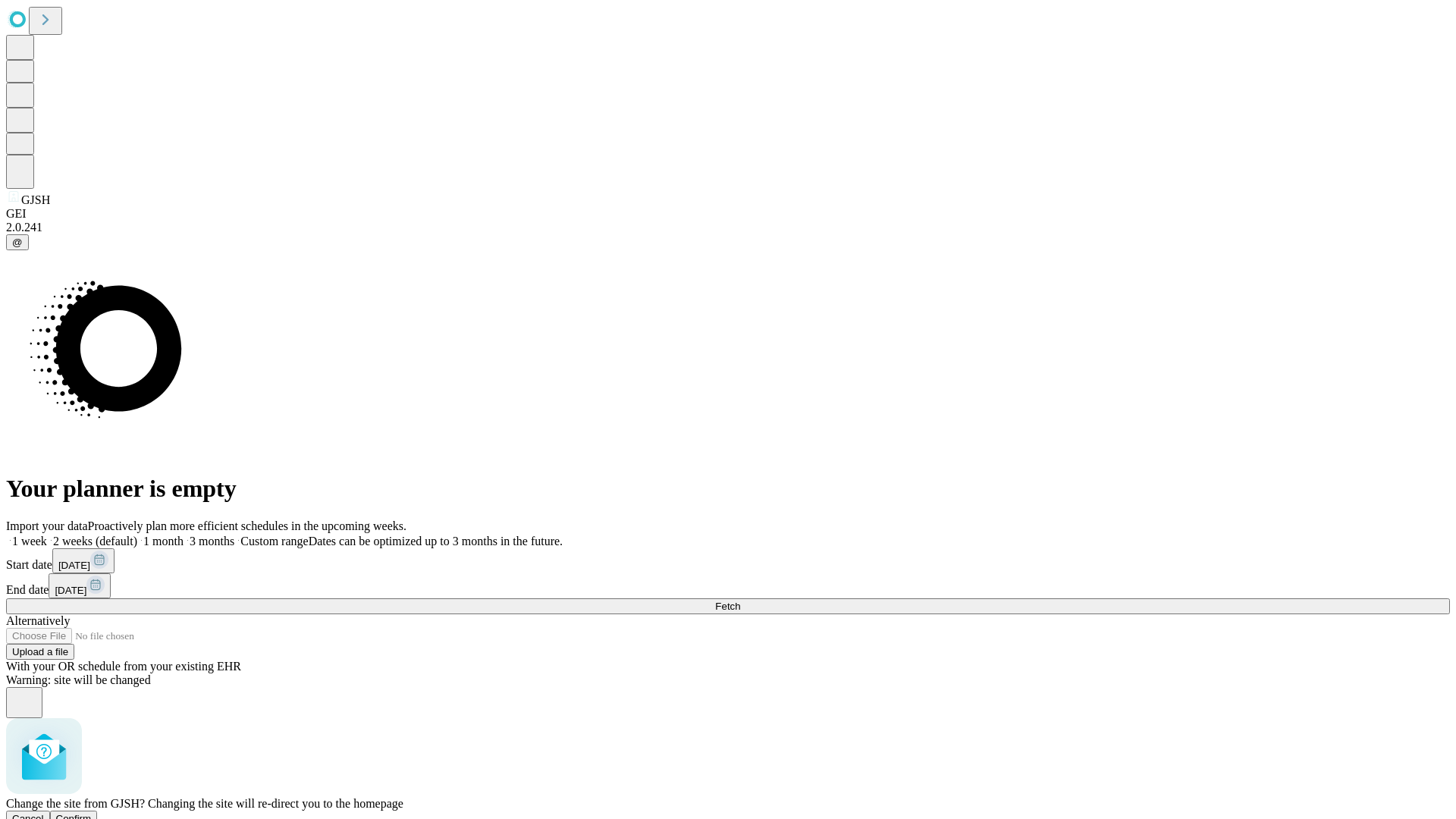
click at [91, 813] on span "Confirm" at bounding box center [74, 818] width 36 height 11
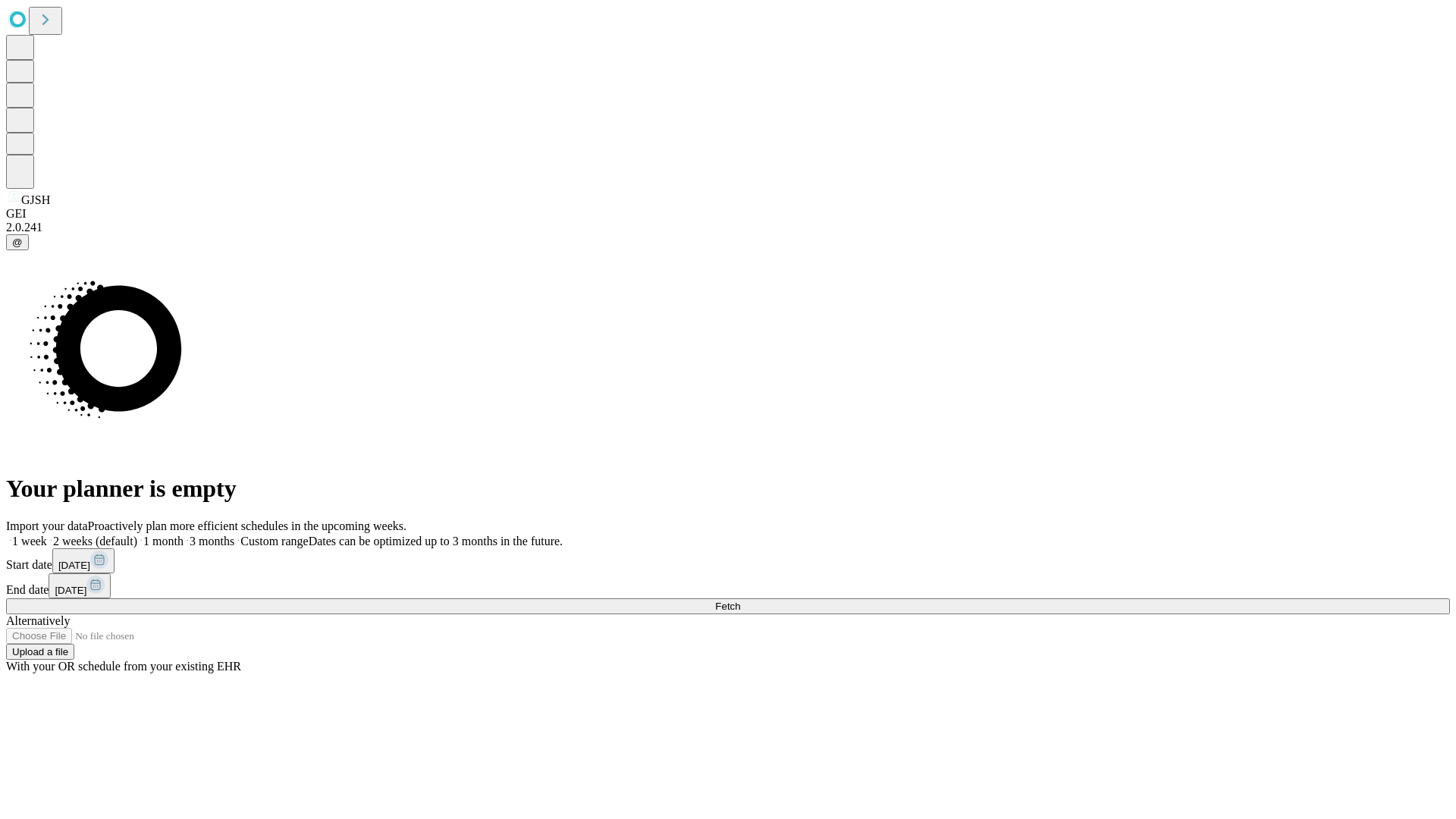
click at [137, 535] on label "2 weeks (default)" at bounding box center [91, 541] width 91 height 13
click at [740, 601] on span "Fetch" at bounding box center [727, 606] width 25 height 11
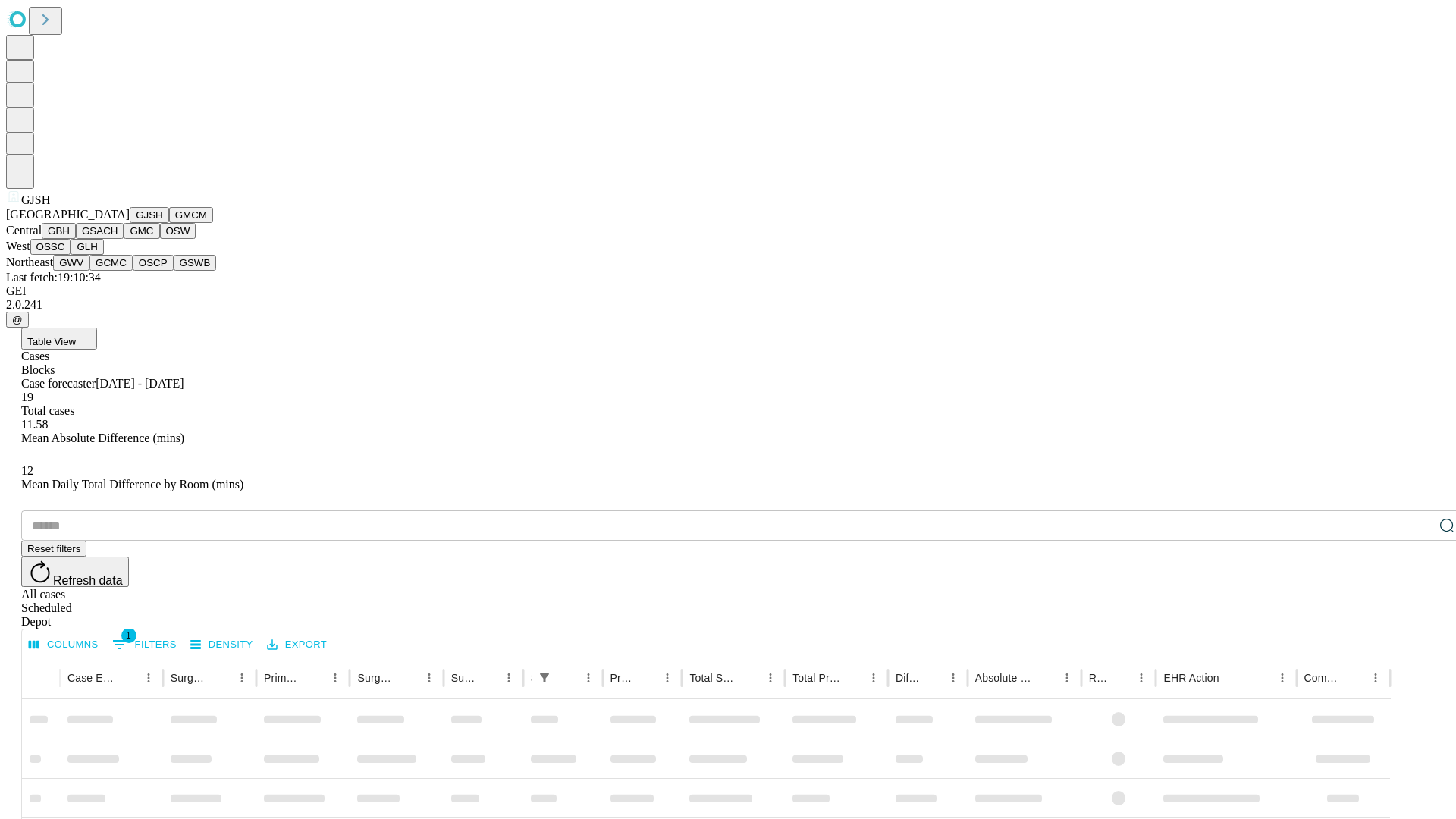
click at [169, 223] on button "GMCM" at bounding box center [191, 215] width 44 height 16
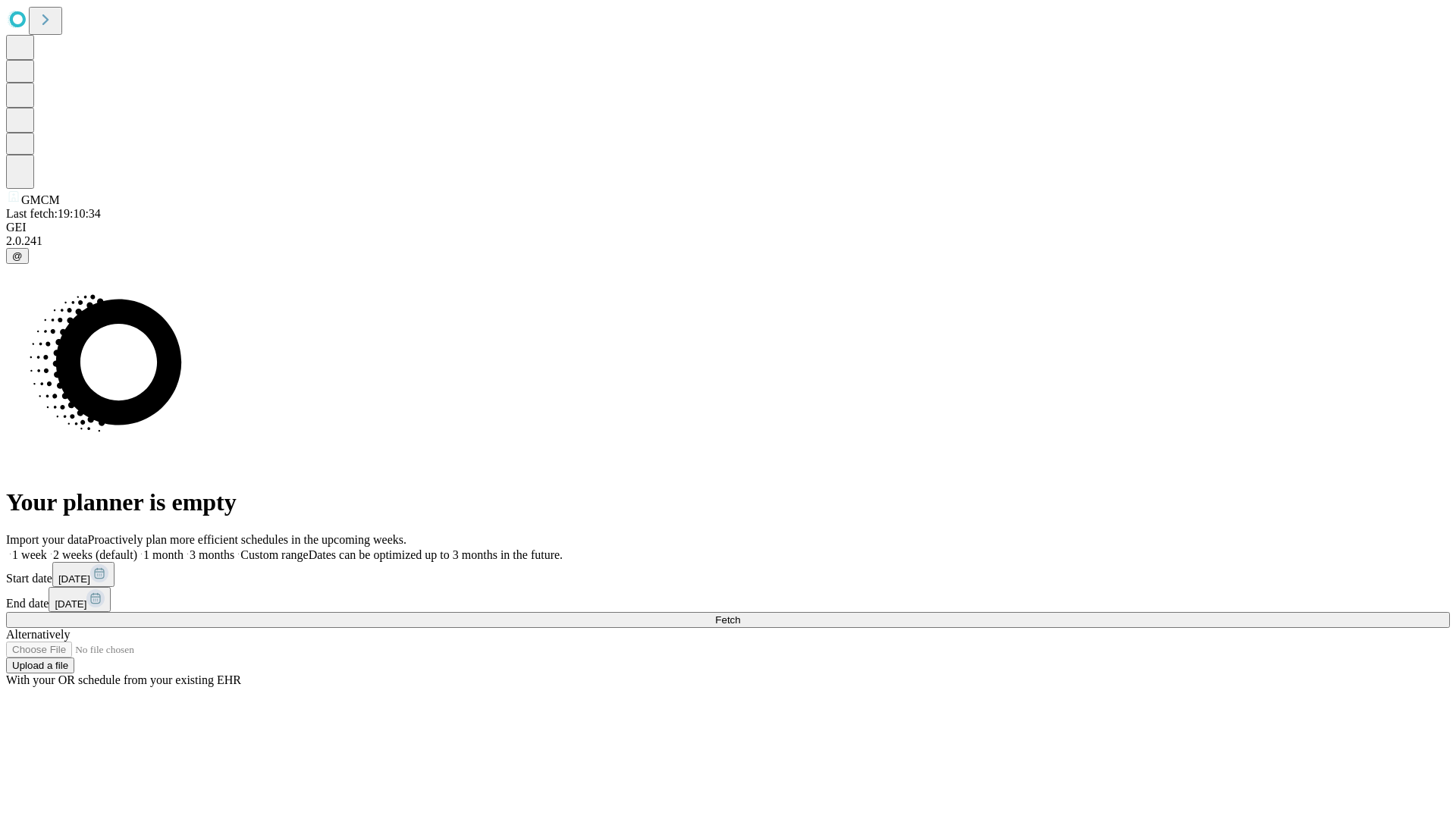
click at [740, 614] on span "Fetch" at bounding box center [727, 619] width 25 height 11
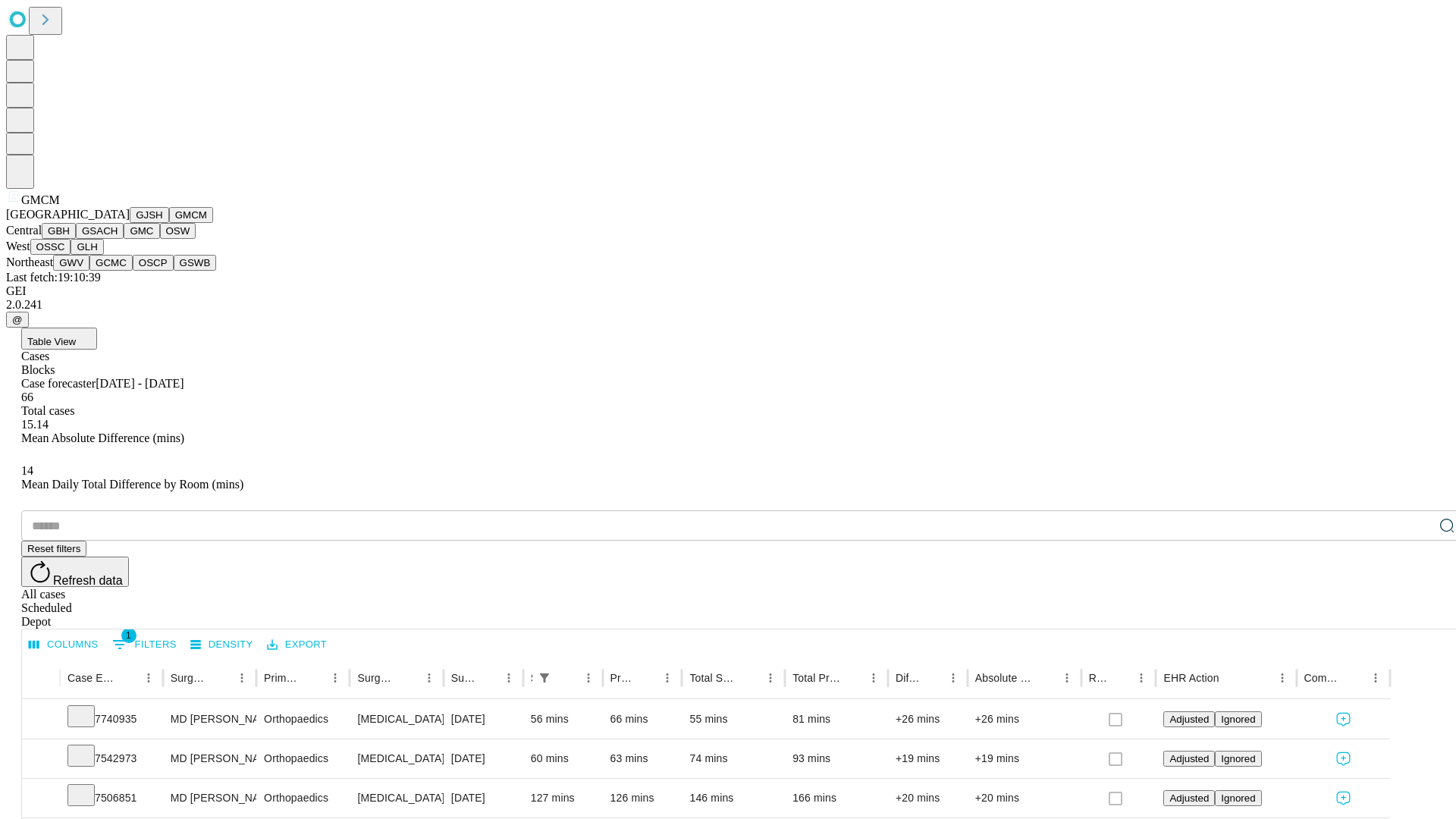
click at [76, 239] on button "GBH" at bounding box center [58, 231] width 34 height 16
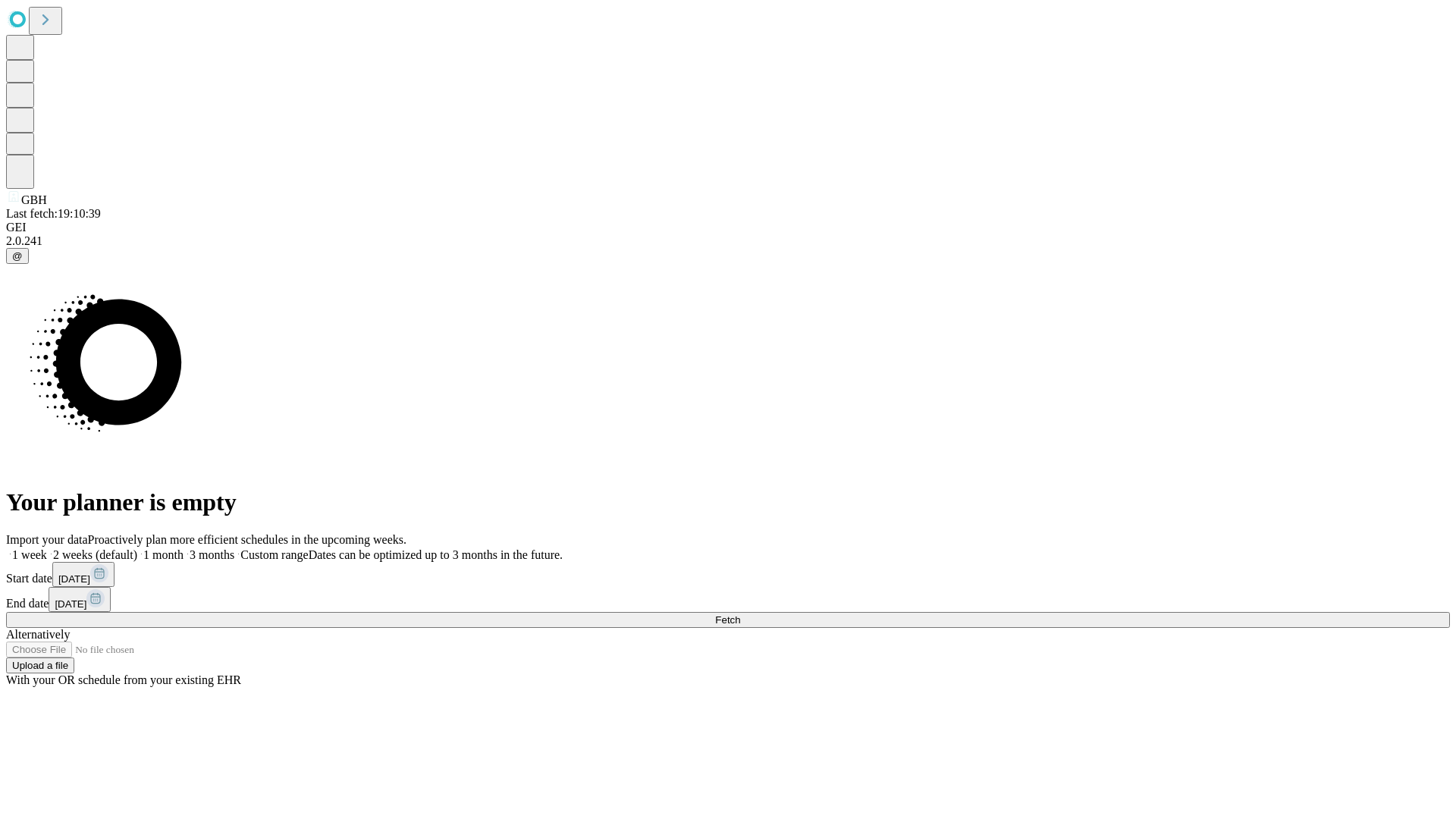
click at [137, 548] on label "2 weeks (default)" at bounding box center [91, 554] width 91 height 13
click at [740, 614] on span "Fetch" at bounding box center [727, 619] width 25 height 11
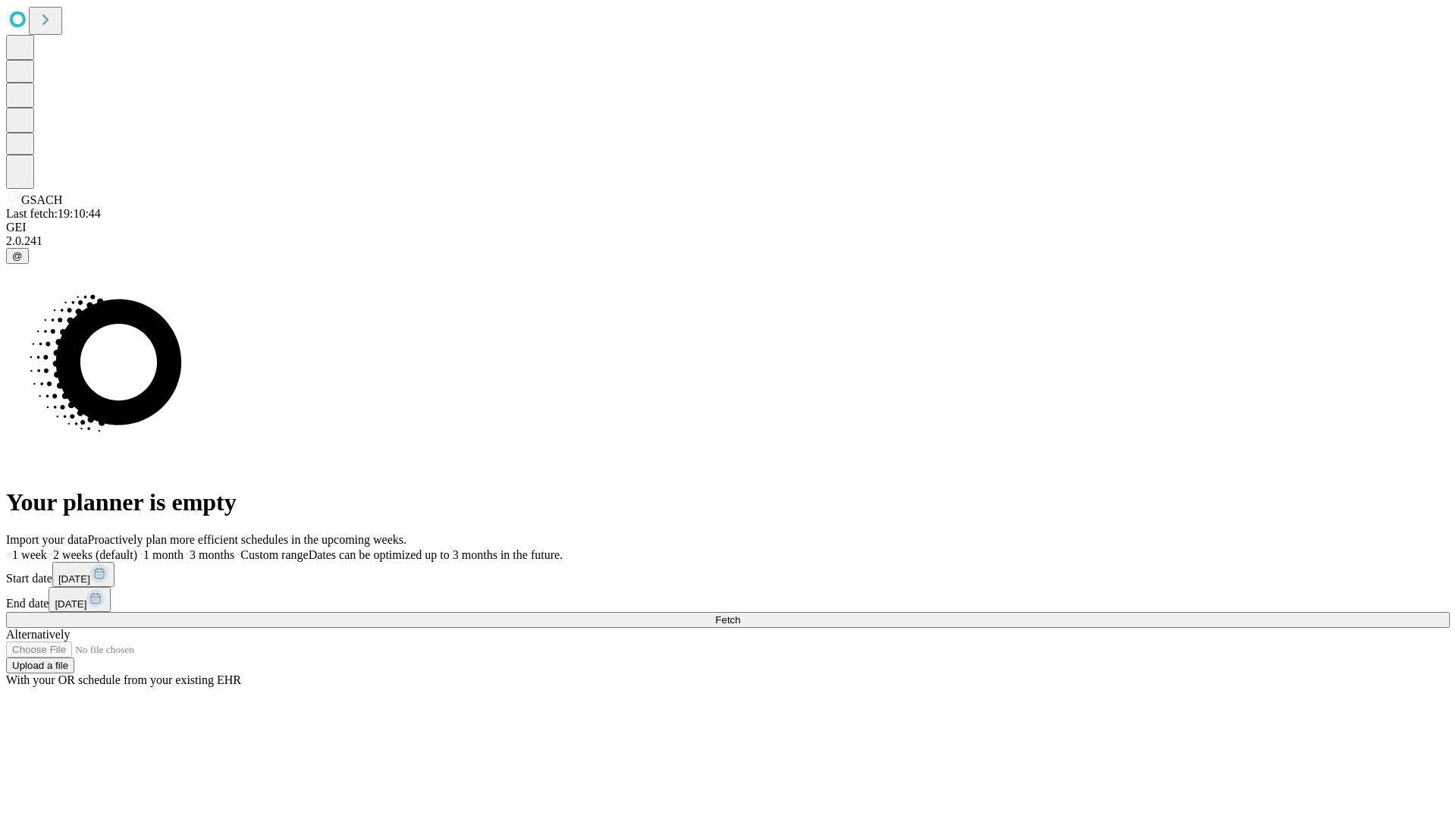
click at [137, 548] on label "2 weeks (default)" at bounding box center [91, 554] width 91 height 13
click at [740, 614] on span "Fetch" at bounding box center [727, 619] width 25 height 11
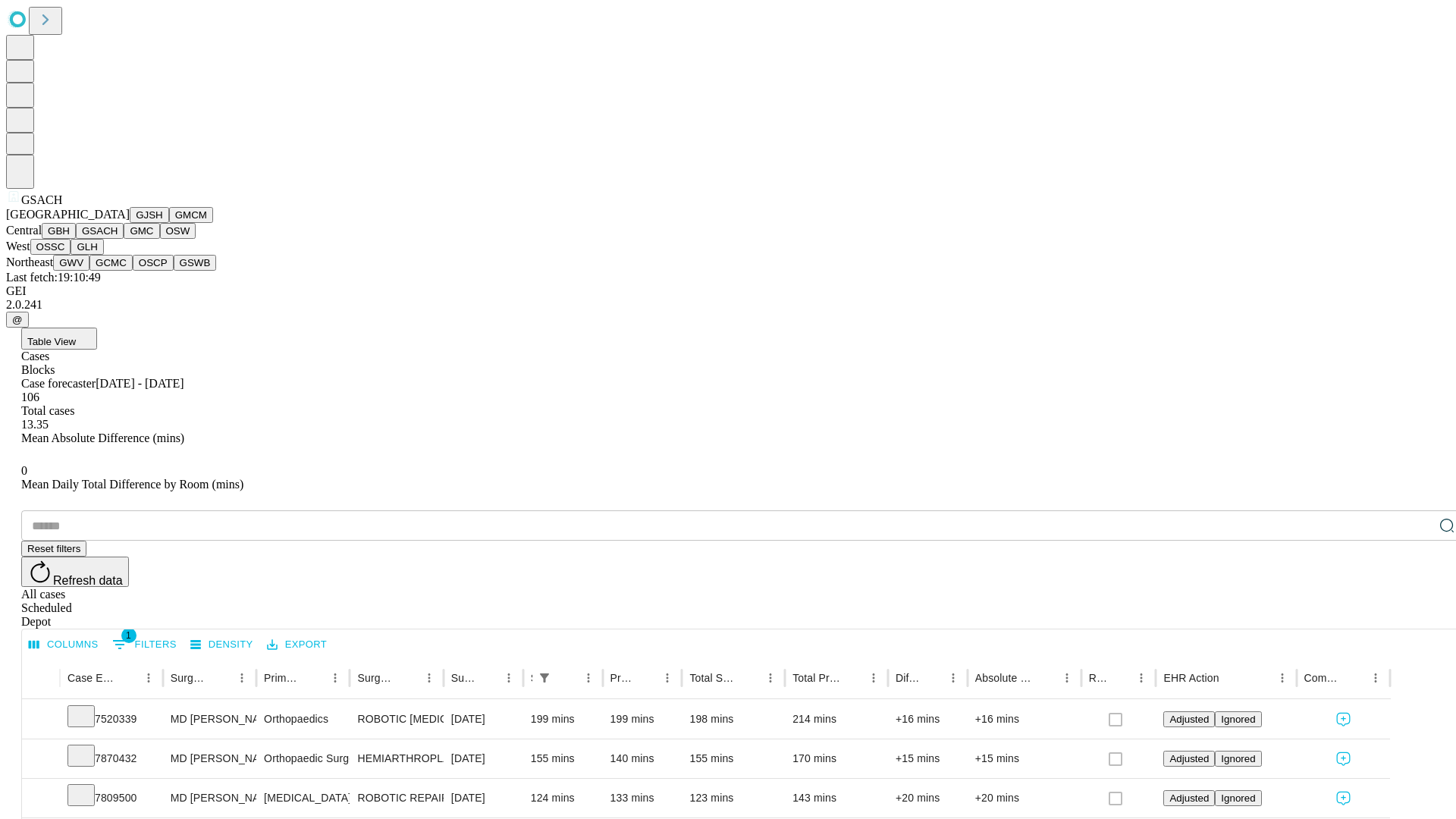
click at [124, 239] on button "GMC" at bounding box center [142, 231] width 36 height 16
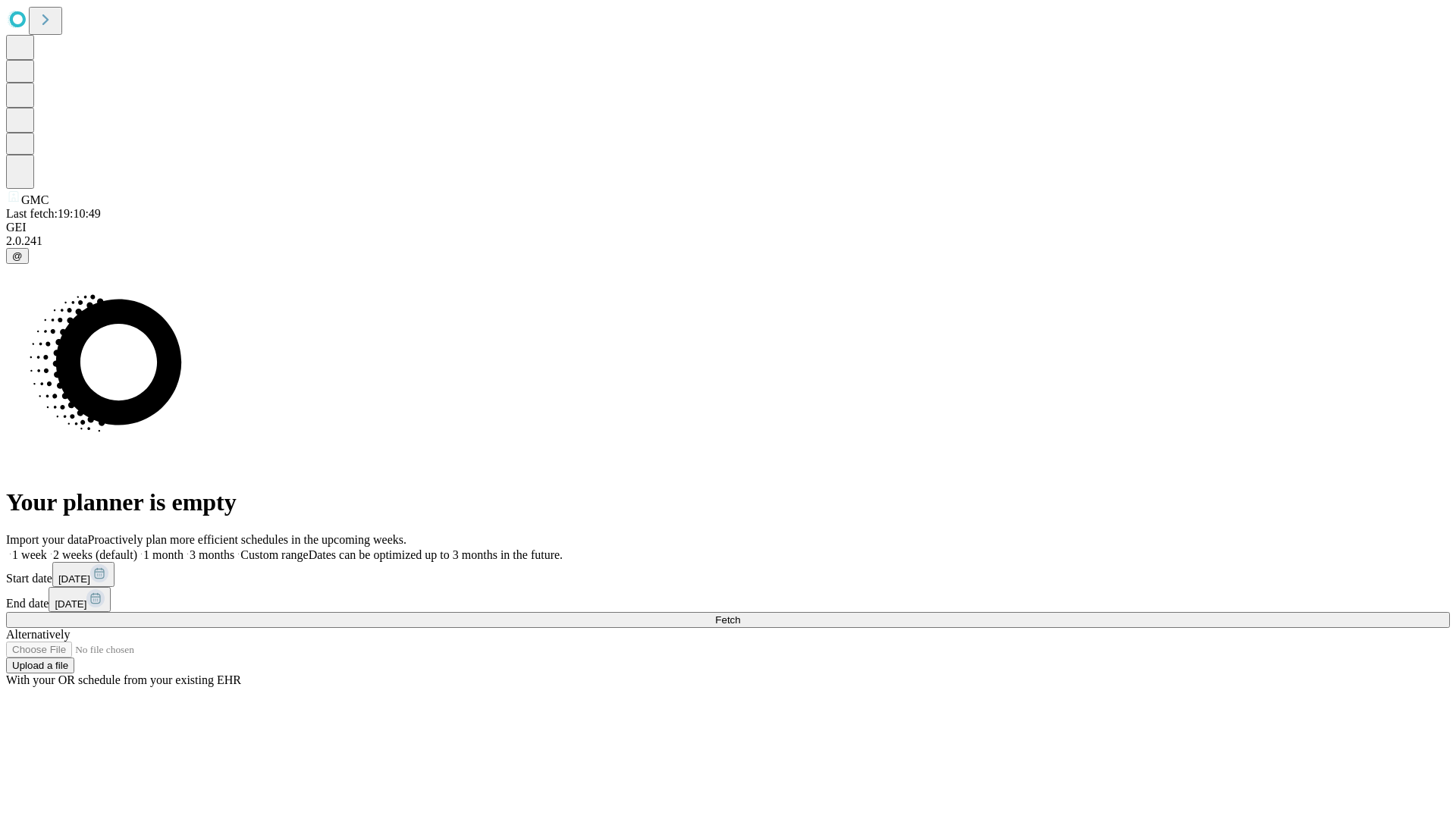
click at [137, 548] on label "2 weeks (default)" at bounding box center [91, 554] width 91 height 13
click at [740, 614] on span "Fetch" at bounding box center [727, 619] width 25 height 11
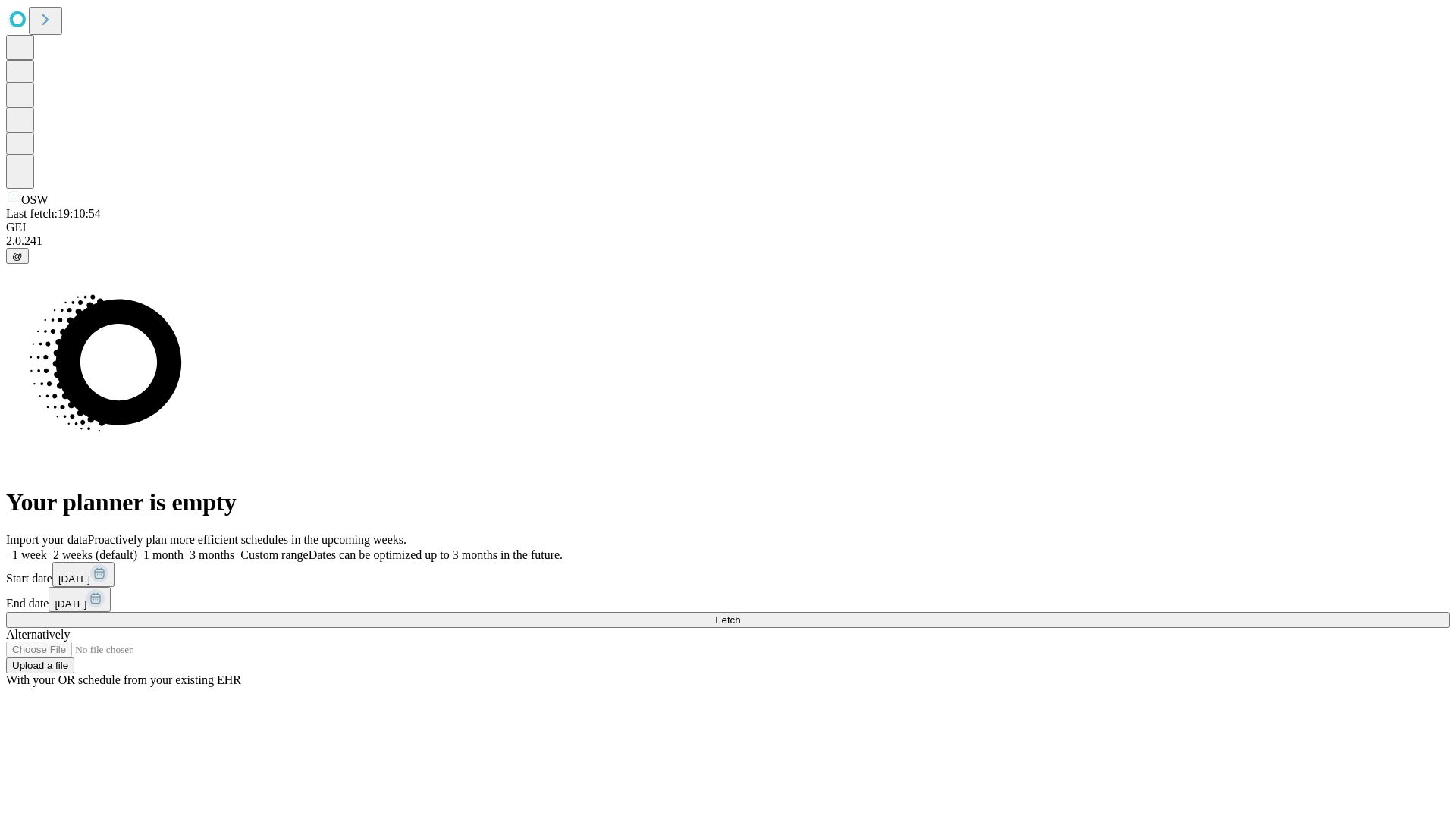
click at [740, 614] on span "Fetch" at bounding box center [727, 619] width 25 height 11
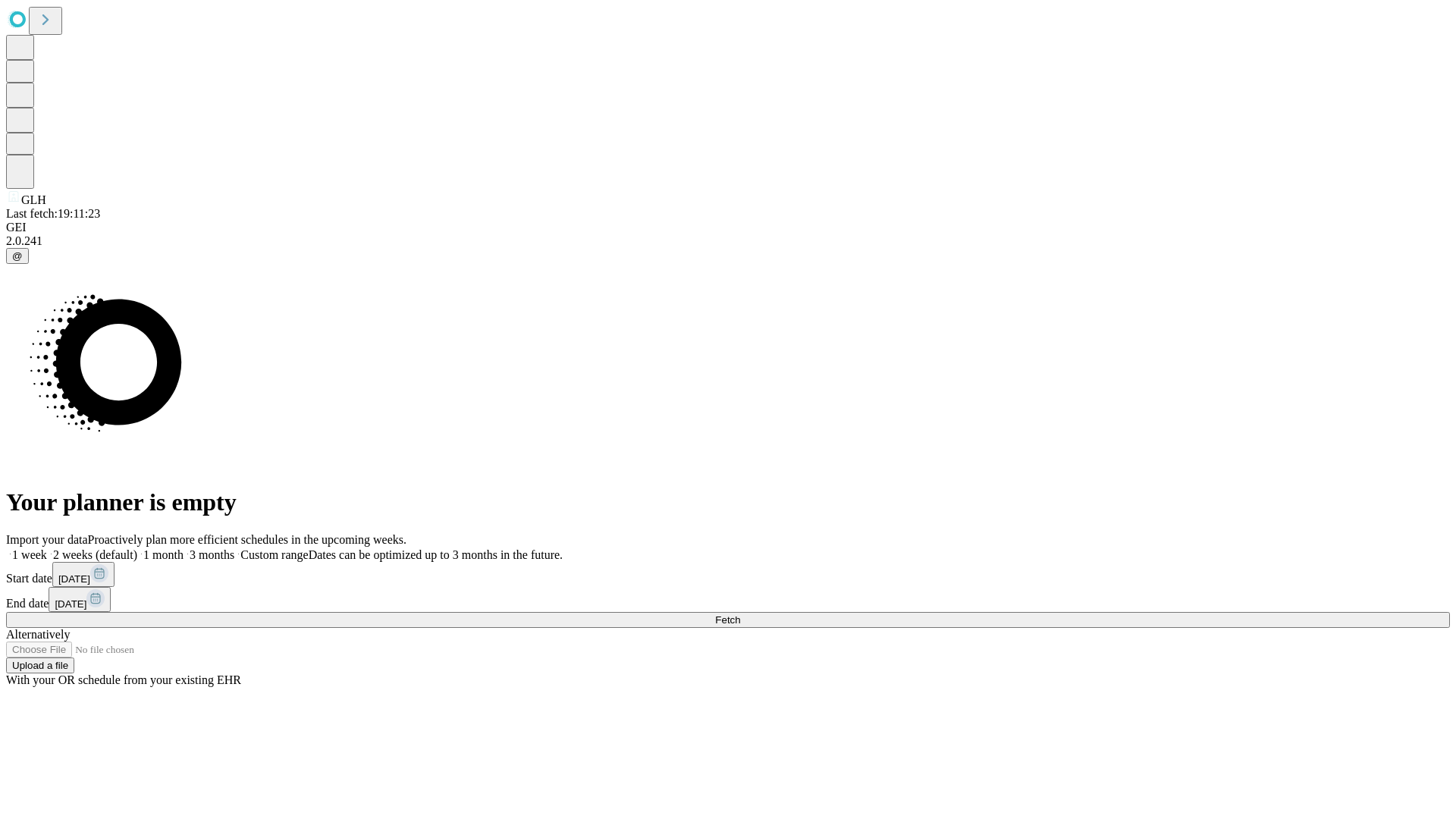
click at [137, 548] on label "2 weeks (default)" at bounding box center [91, 554] width 91 height 13
click at [740, 614] on span "Fetch" at bounding box center [727, 619] width 25 height 11
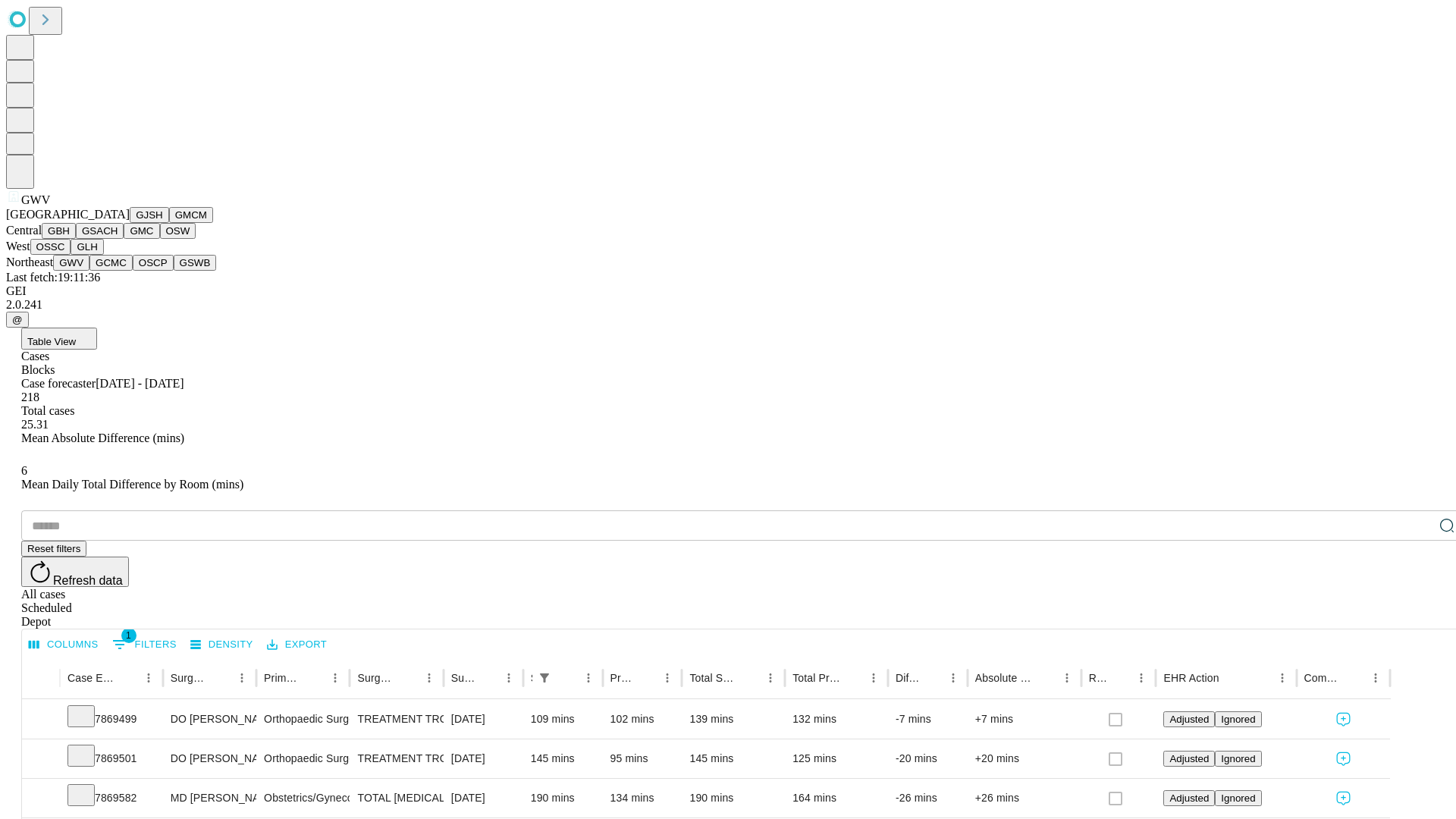
click at [118, 271] on button "GCMC" at bounding box center [111, 263] width 43 height 16
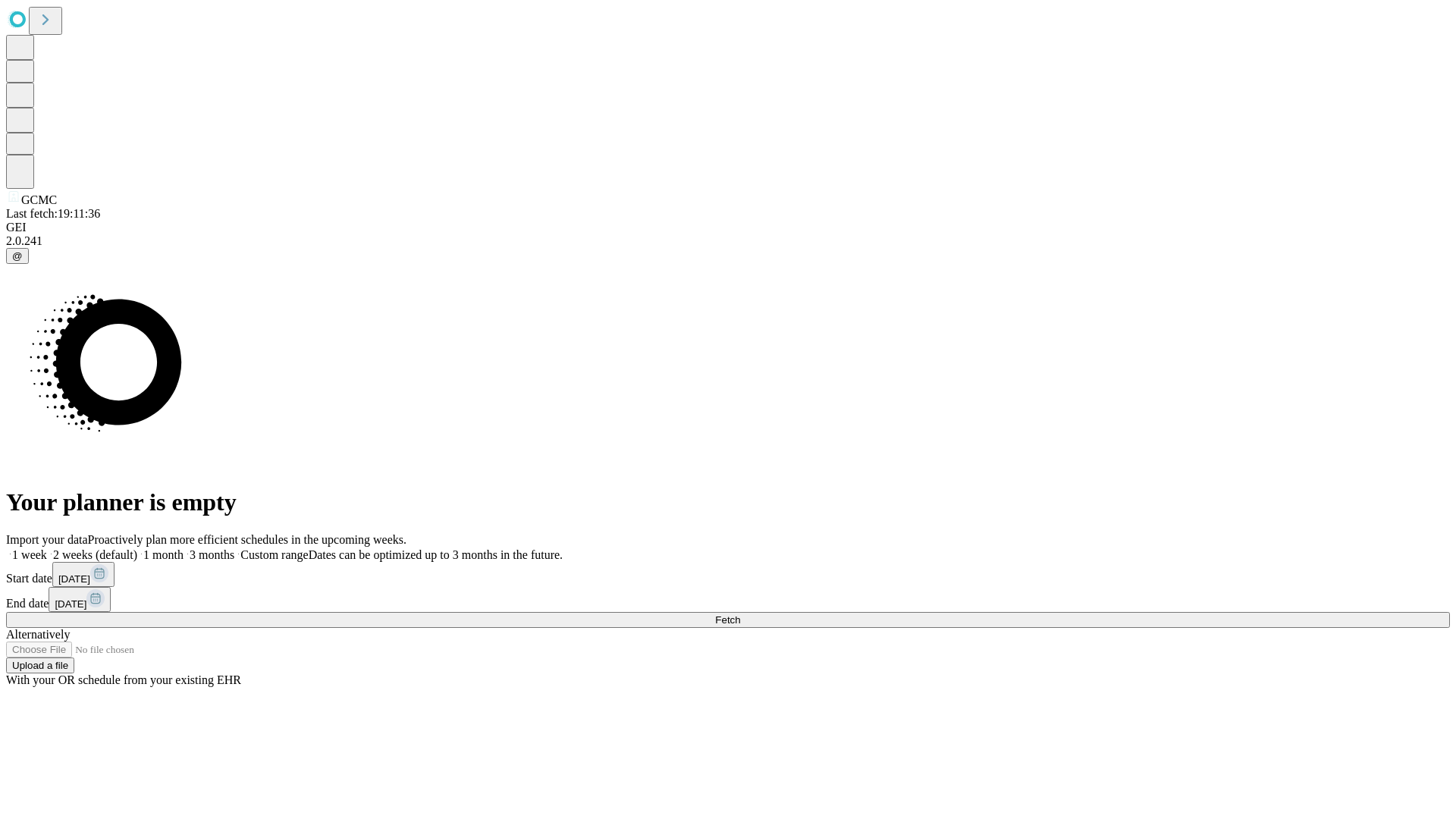
click at [137, 548] on label "2 weeks (default)" at bounding box center [91, 554] width 91 height 13
click at [740, 614] on span "Fetch" at bounding box center [727, 619] width 25 height 11
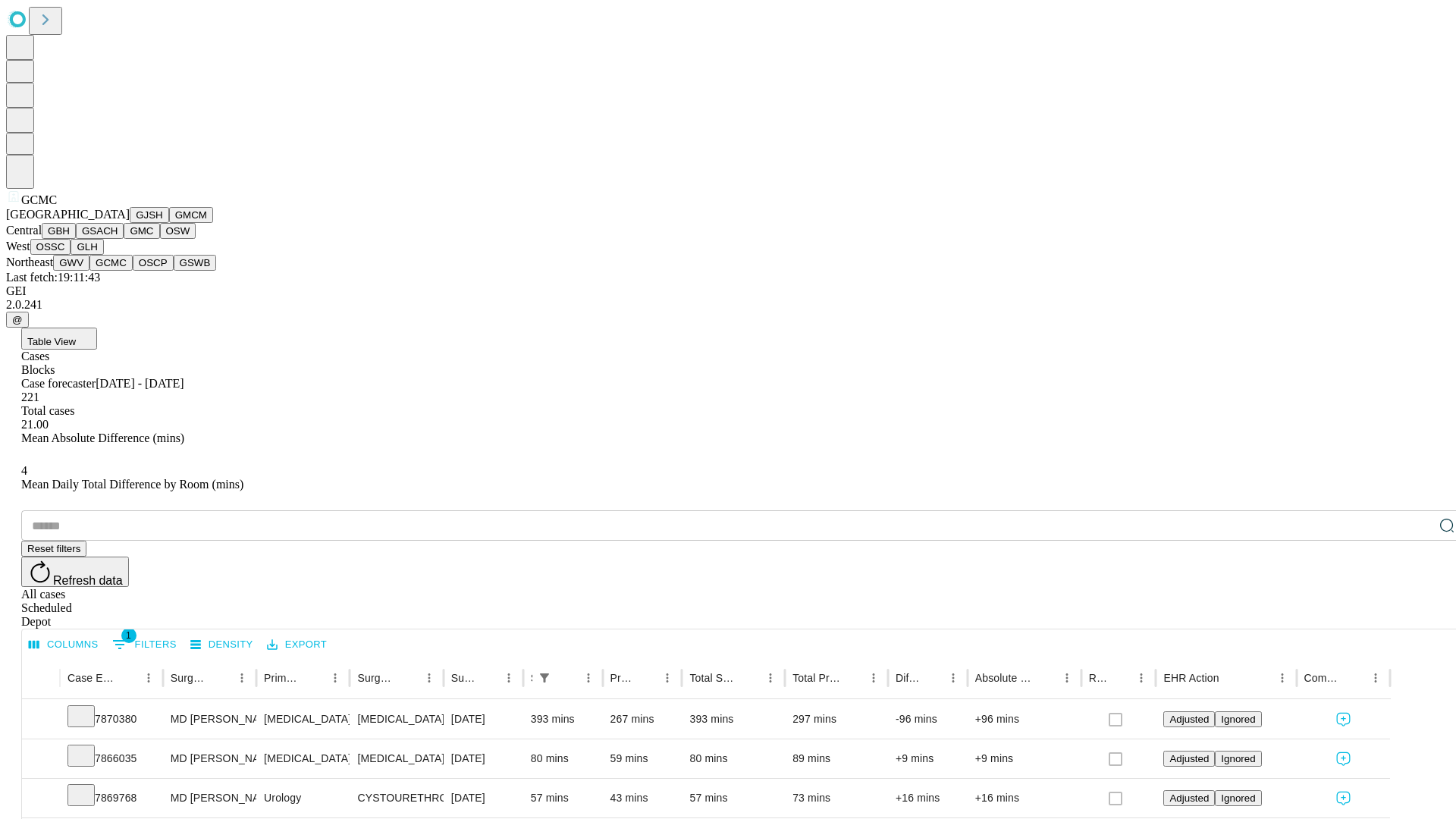
click at [133, 271] on button "OSCP" at bounding box center [153, 263] width 41 height 16
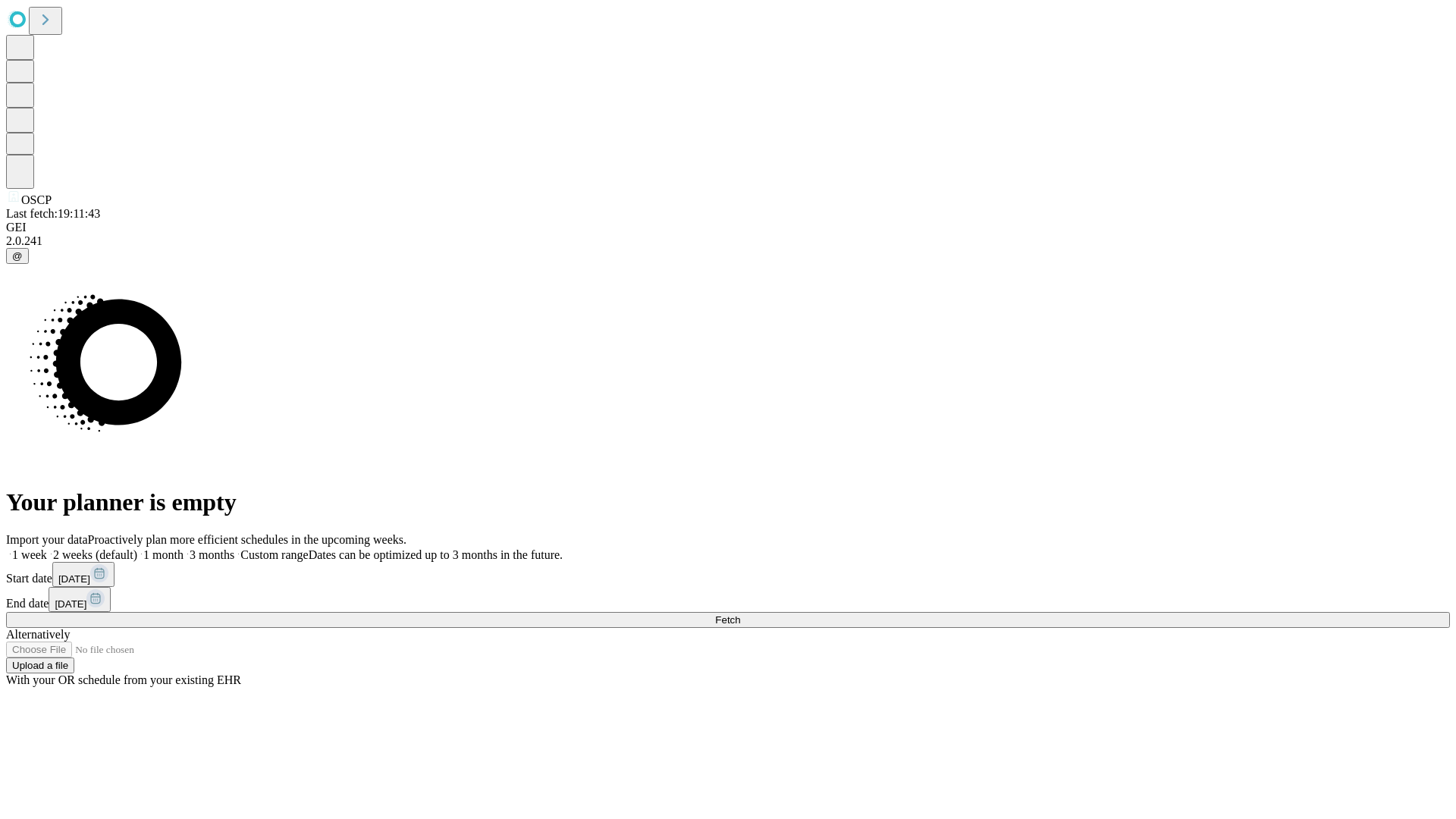
click at [137, 548] on label "2 weeks (default)" at bounding box center [91, 554] width 91 height 13
click at [740, 614] on span "Fetch" at bounding box center [727, 619] width 25 height 11
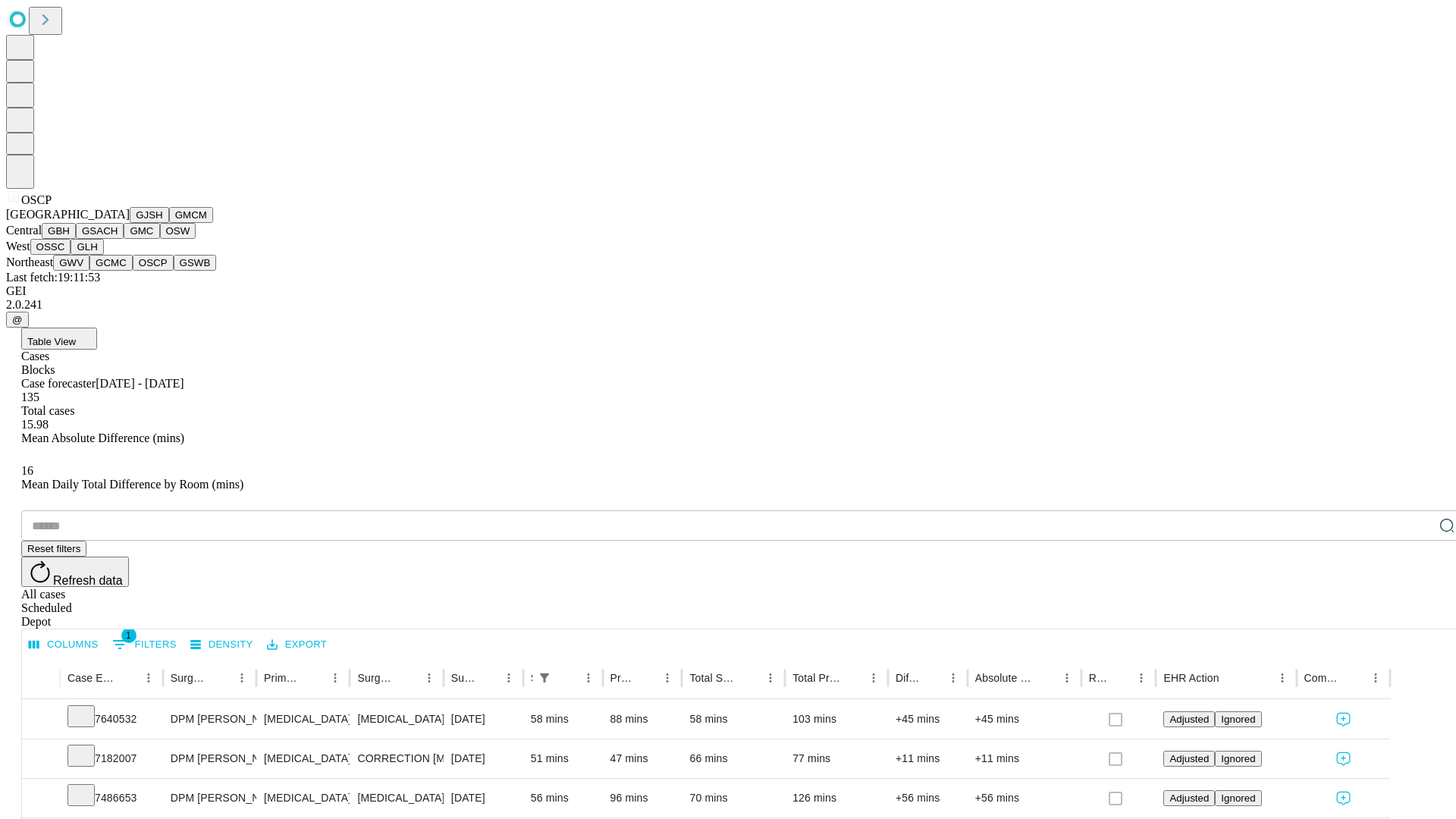
click at [173, 271] on button "GSWB" at bounding box center [194, 263] width 43 height 16
